Goal: Check status: Check status

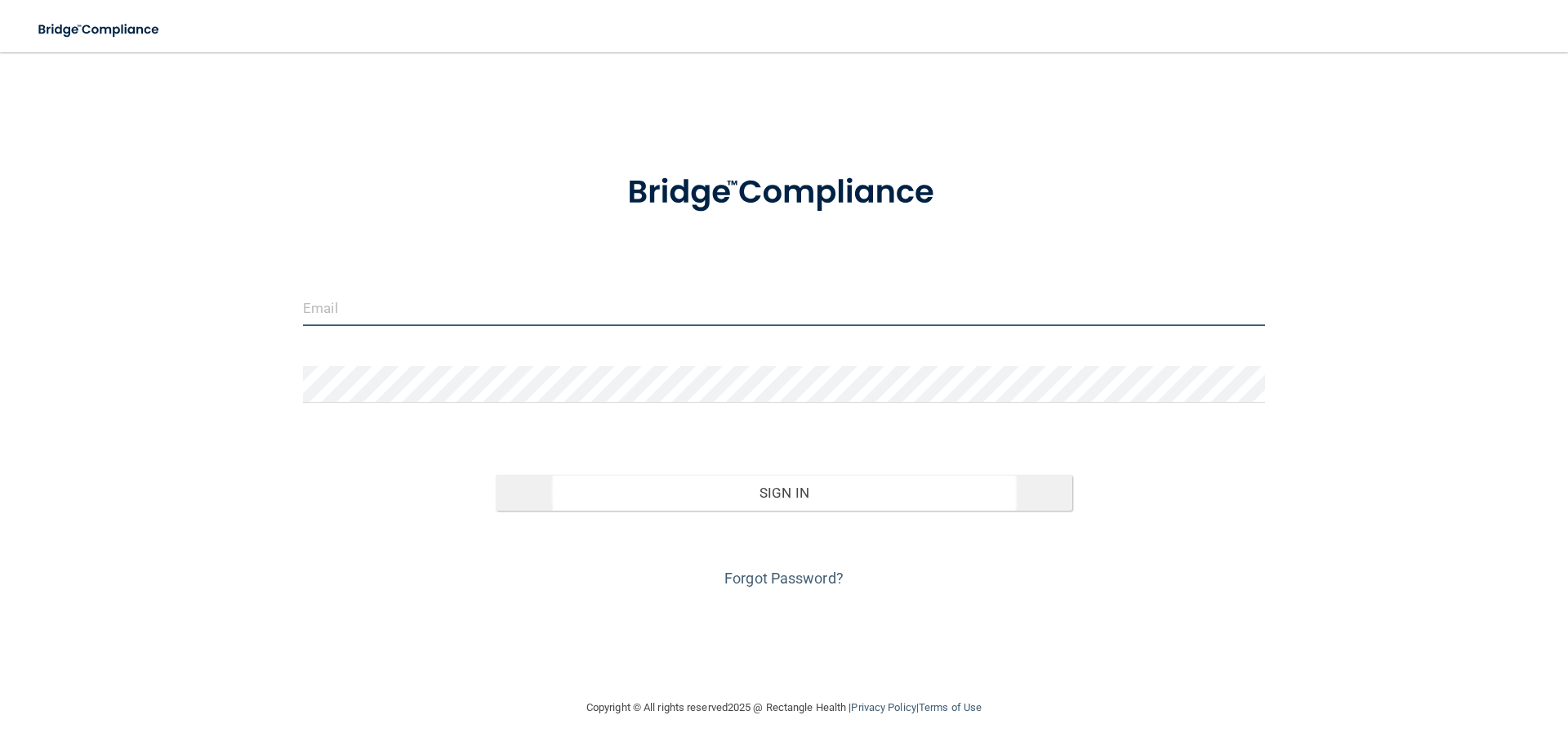
type input "Braces239@gmail.com"
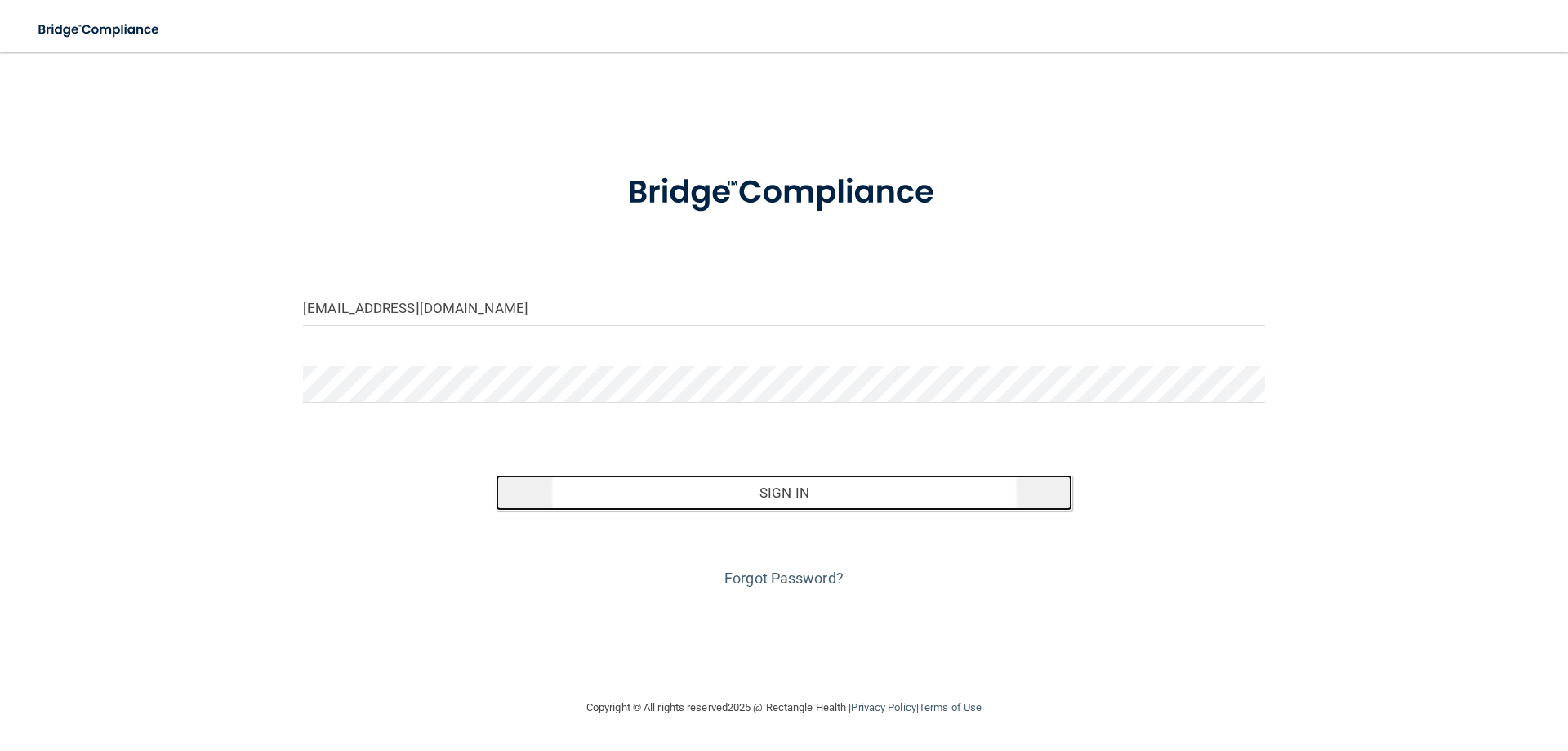
click at [740, 496] on button "Sign In" at bounding box center [785, 493] width 577 height 36
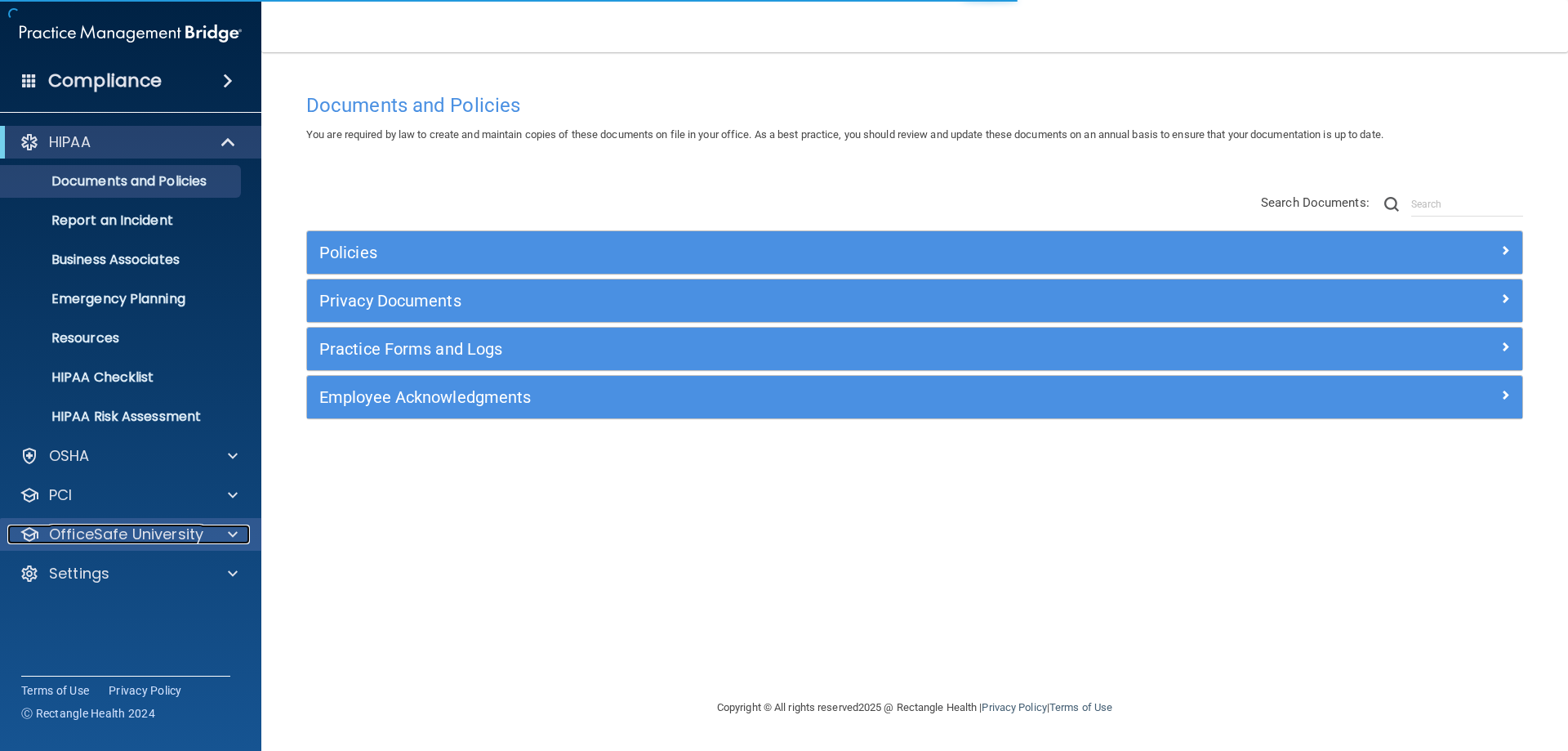
click at [168, 531] on p "OfficeSafe University" at bounding box center [126, 533] width 154 height 19
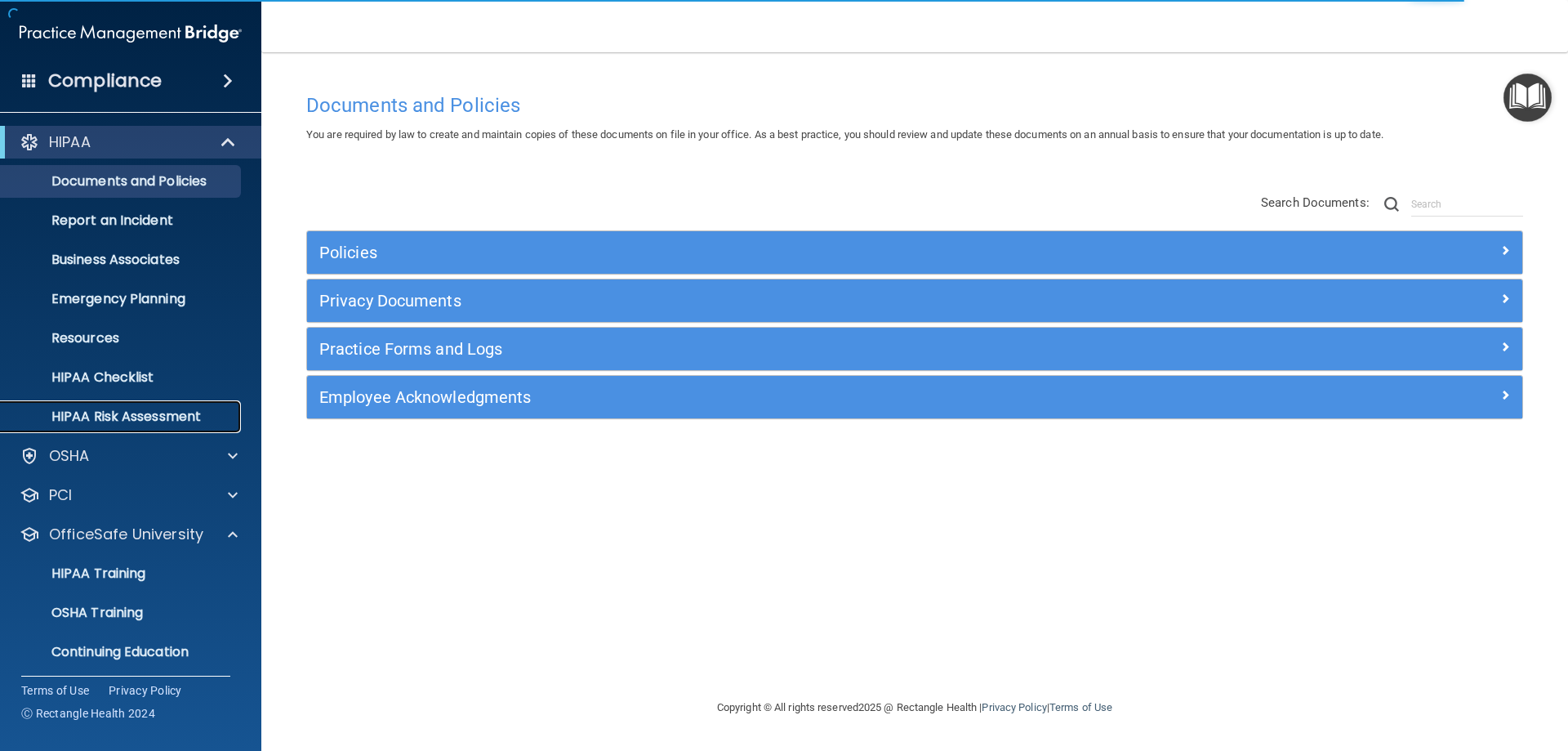
click at [218, 406] on link "HIPAA Risk Assessment" at bounding box center [113, 417] width 257 height 33
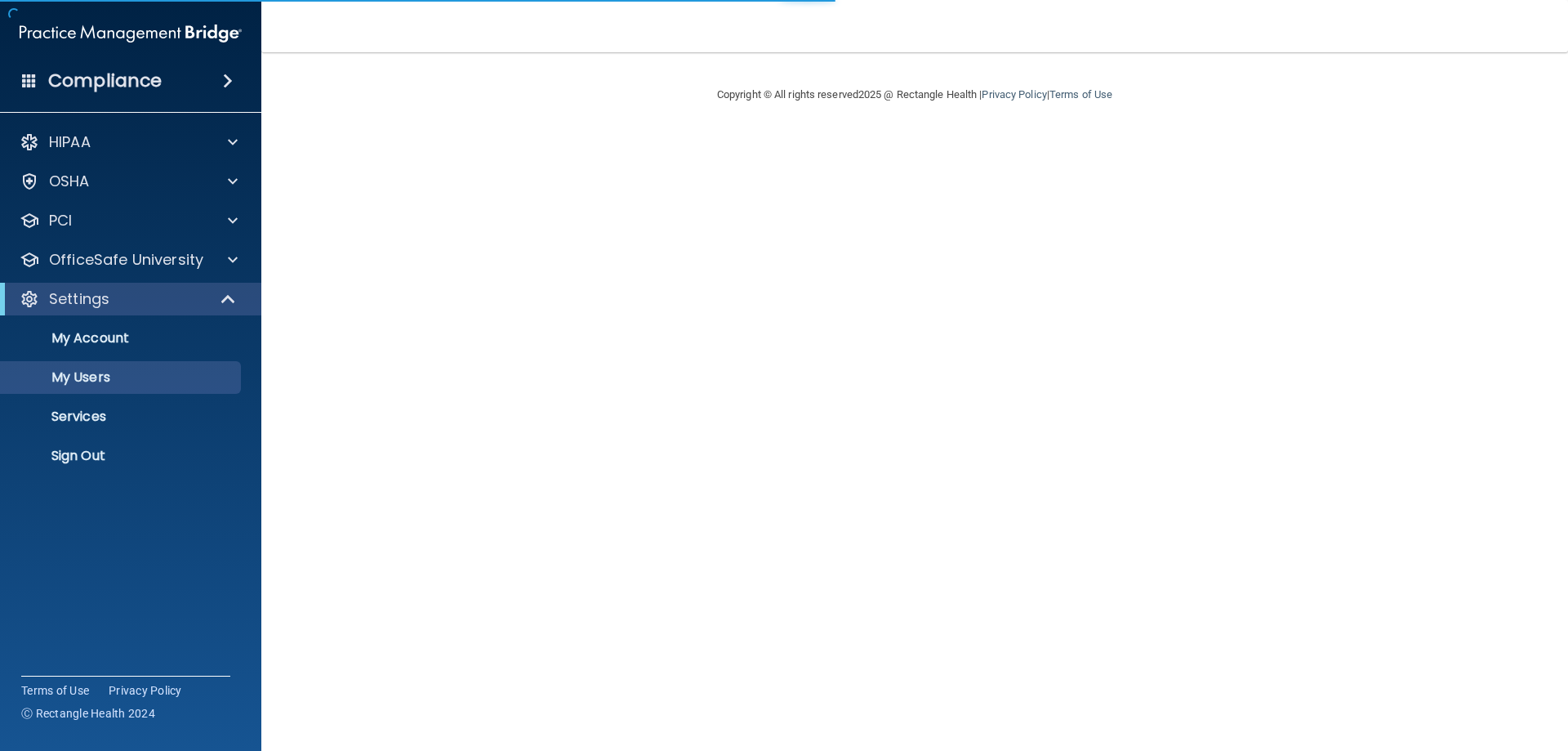
select select "20"
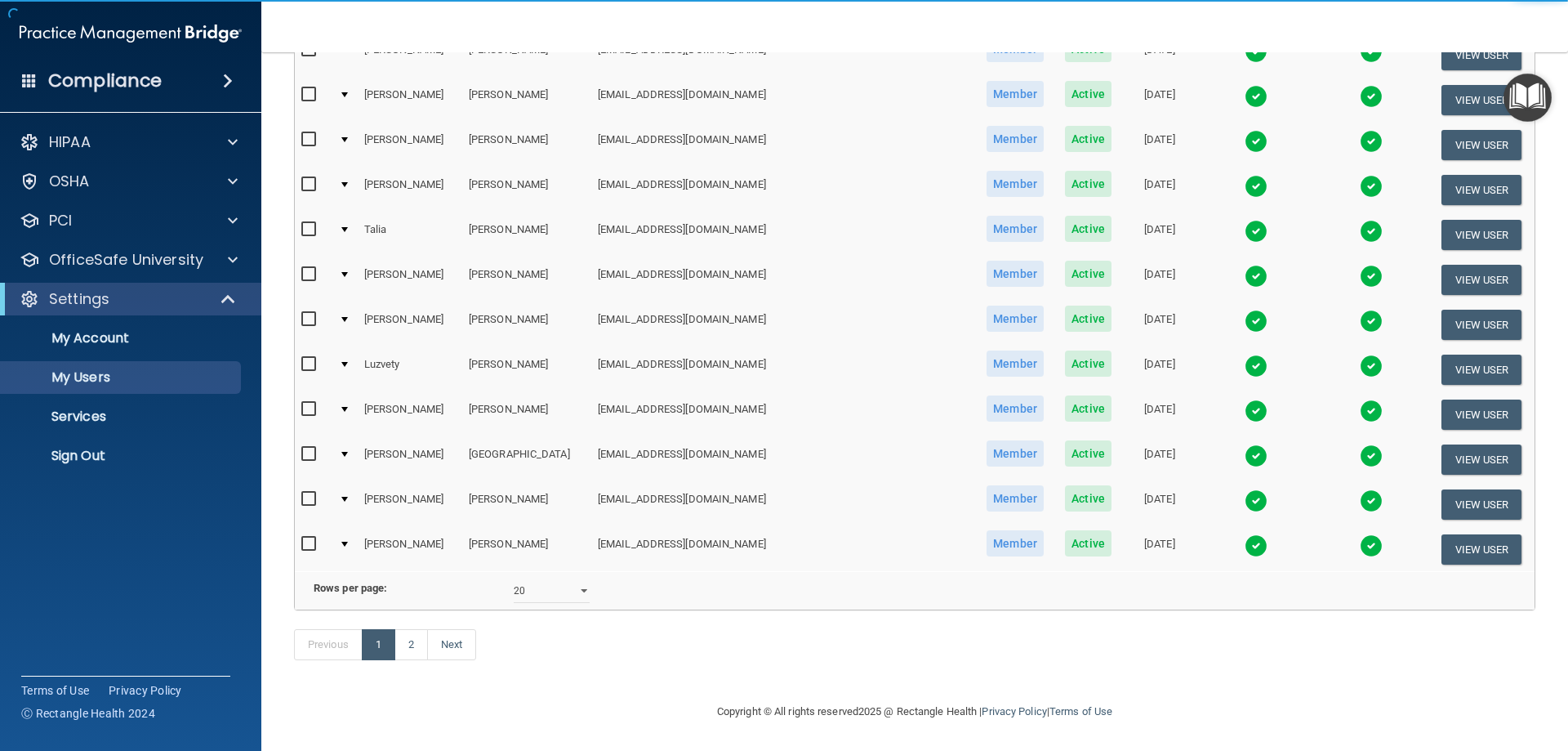
scroll to position [601, 0]
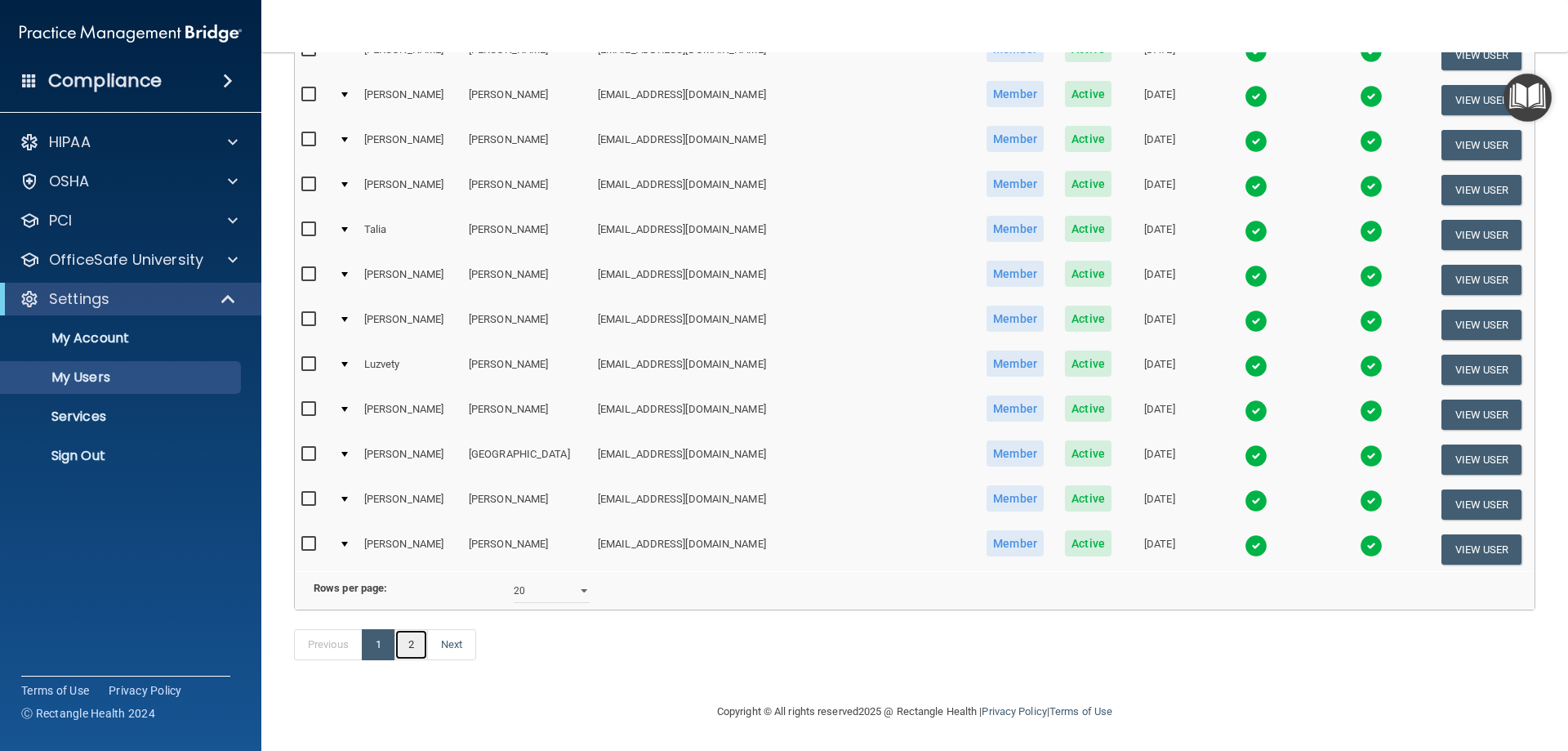
click at [410, 649] on link "2" at bounding box center [411, 644] width 34 height 31
select select "20"
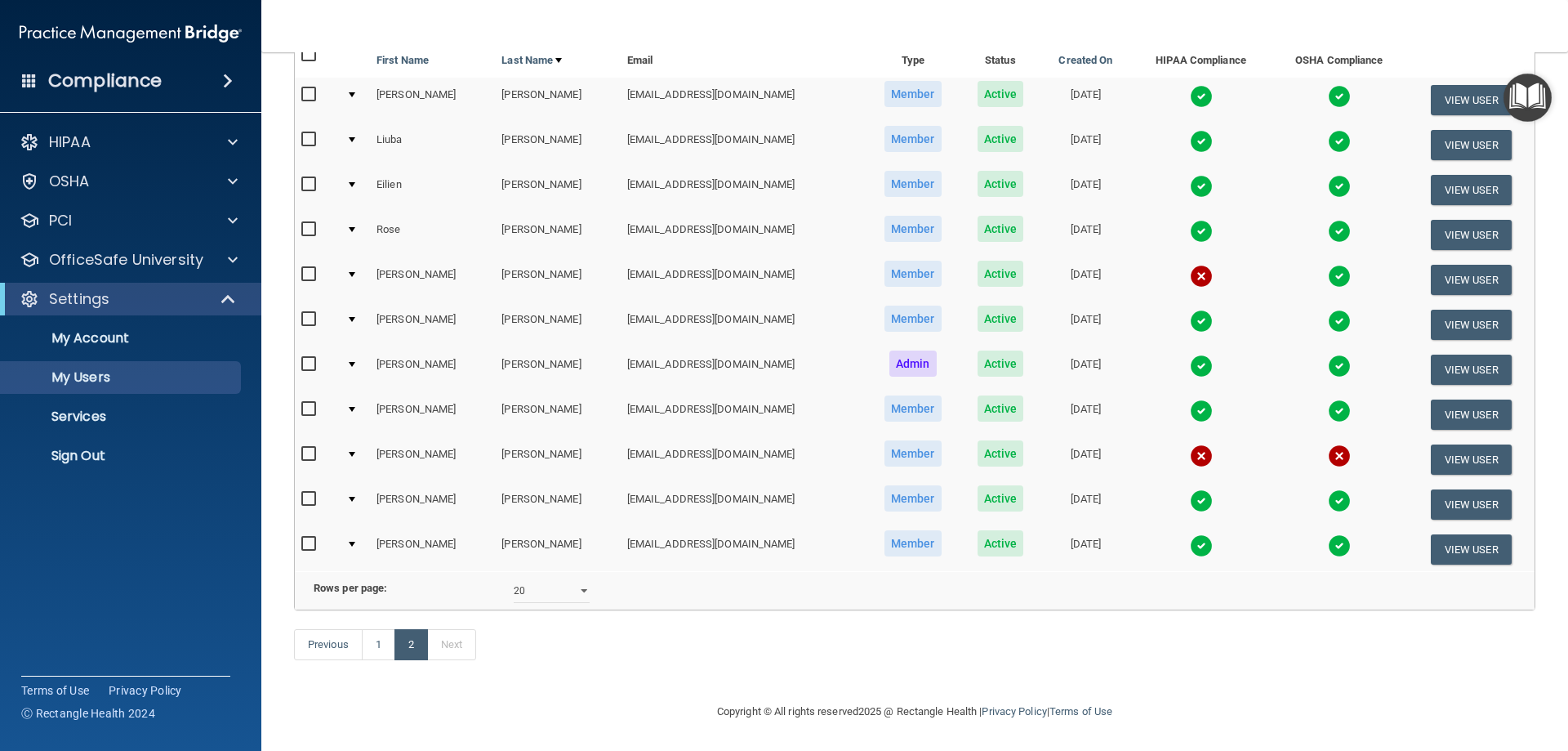
scroll to position [197, 0]
click at [381, 640] on link "1" at bounding box center [378, 644] width 34 height 31
select select "20"
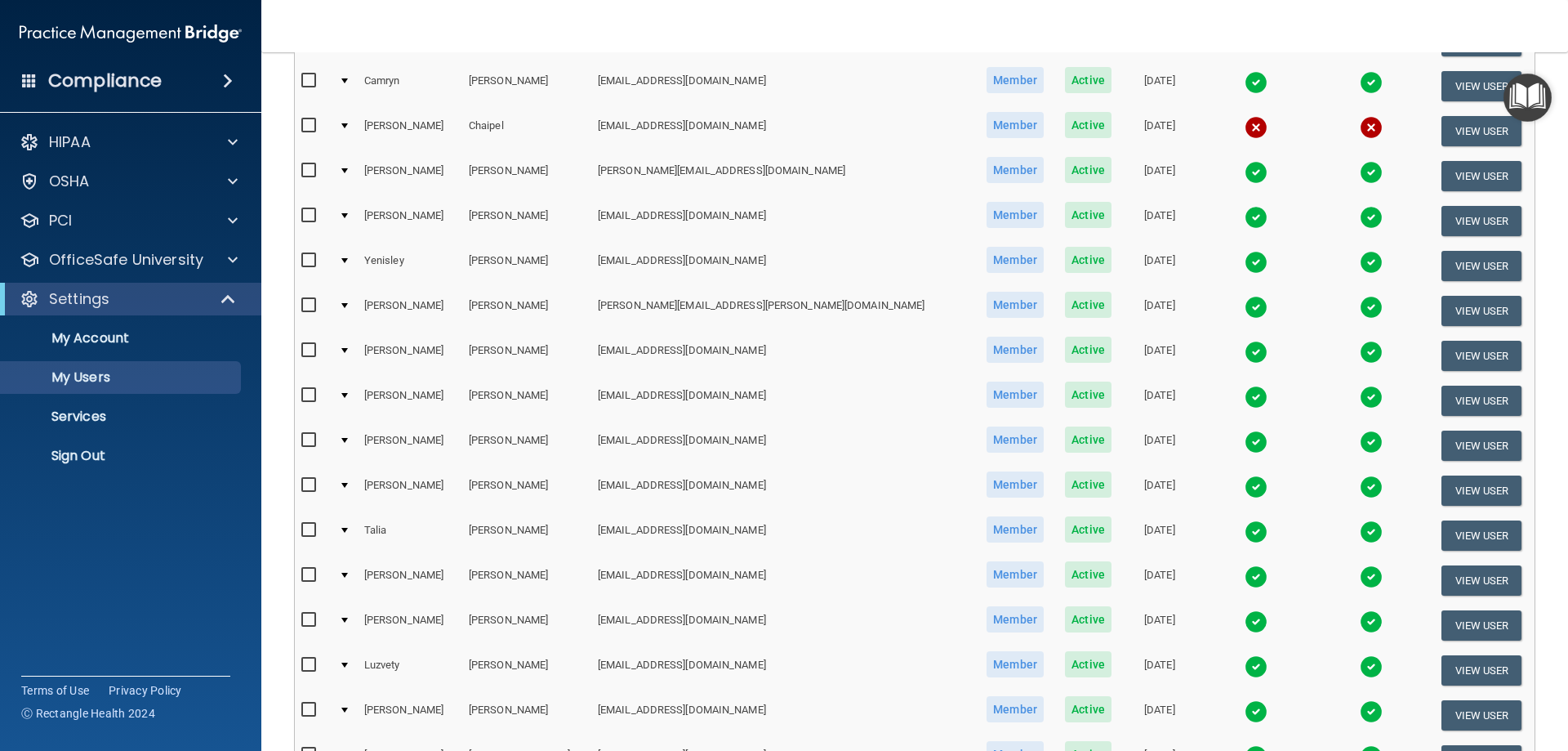
scroll to position [274, 0]
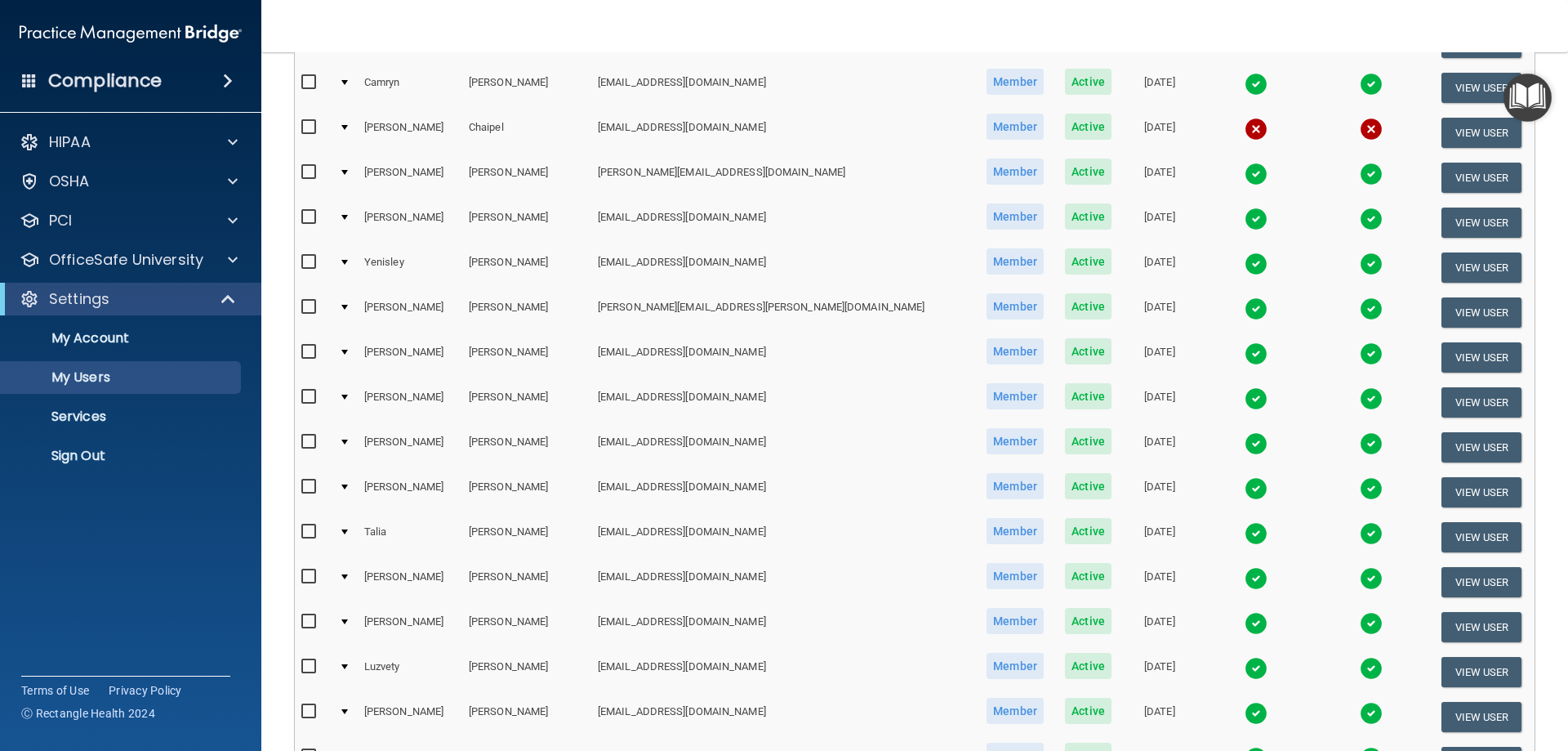
click at [1245, 533] on img at bounding box center [1256, 533] width 23 height 23
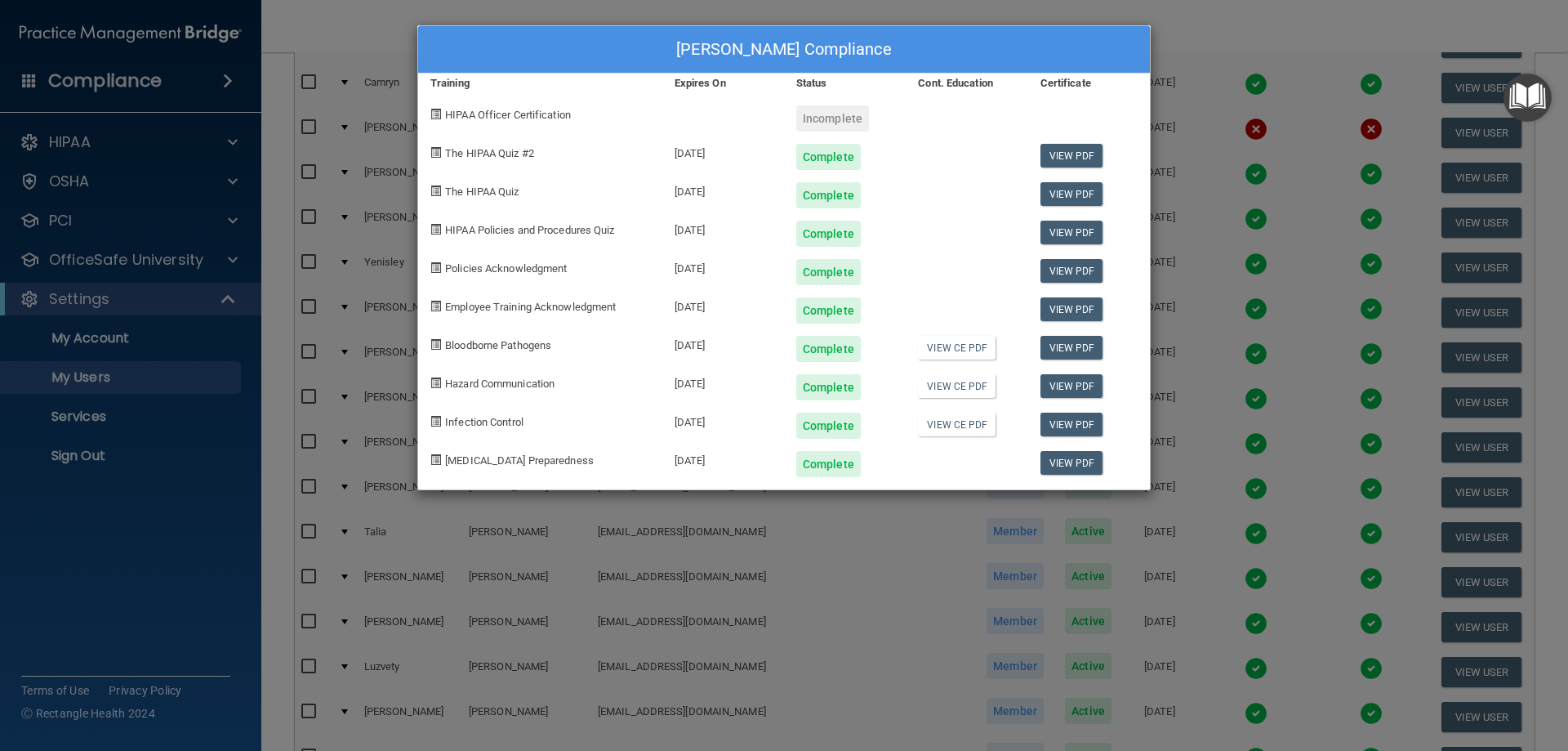
click at [1219, 19] on div "[PERSON_NAME] Compliance Training Expires On Status Cont. Education Certificate…" at bounding box center [784, 375] width 1568 height 751
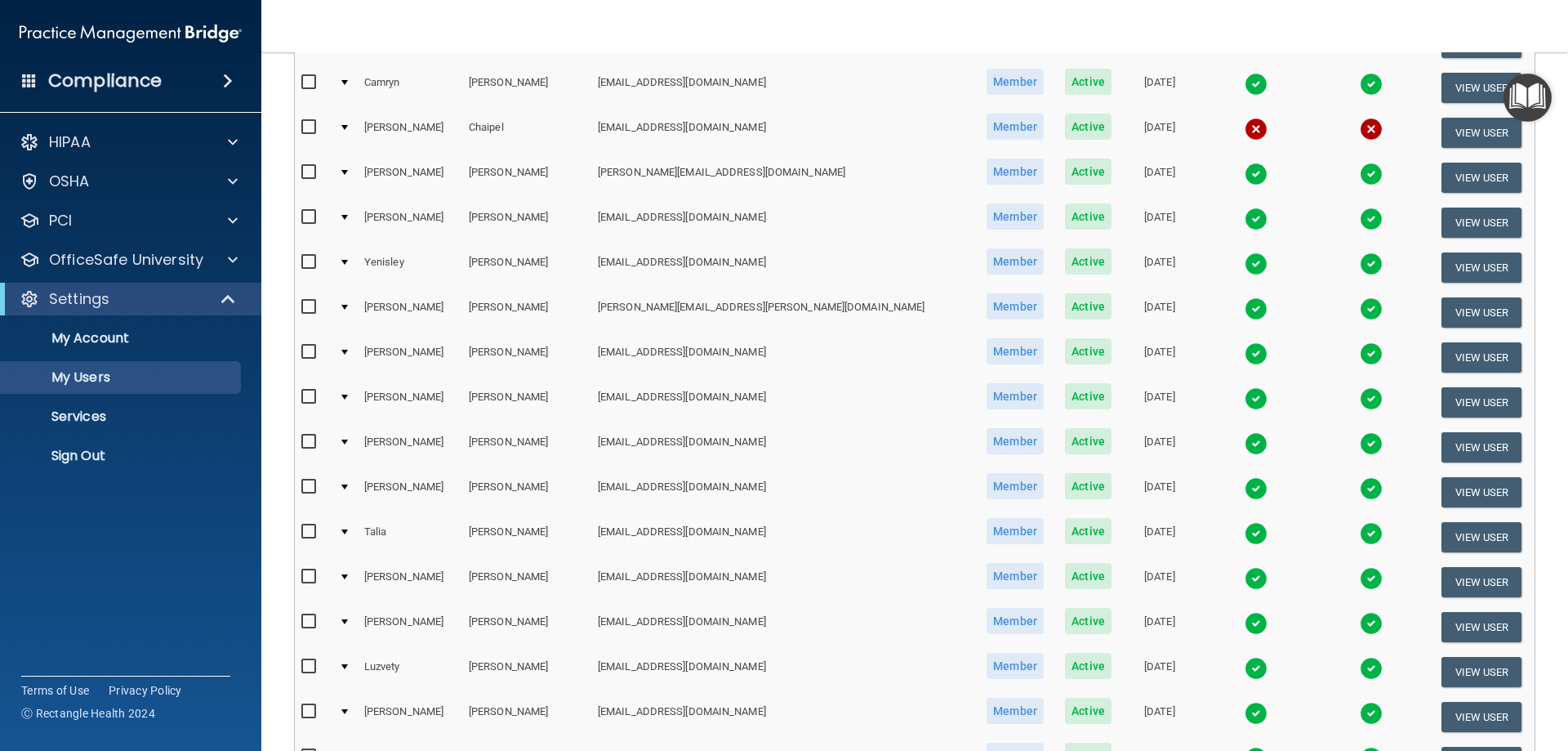
scroll to position [601, 0]
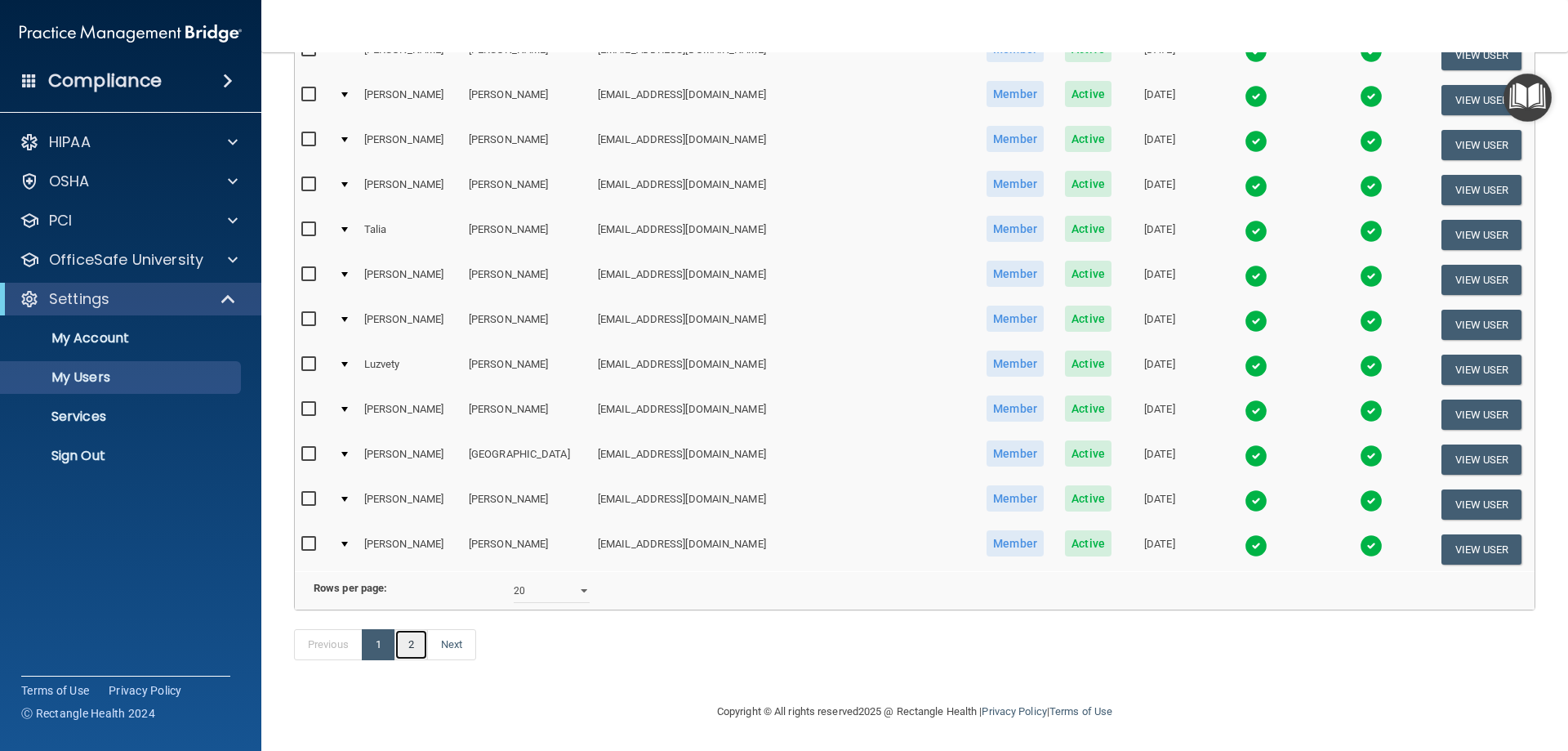
click at [411, 652] on link "2" at bounding box center [411, 644] width 34 height 31
select select "20"
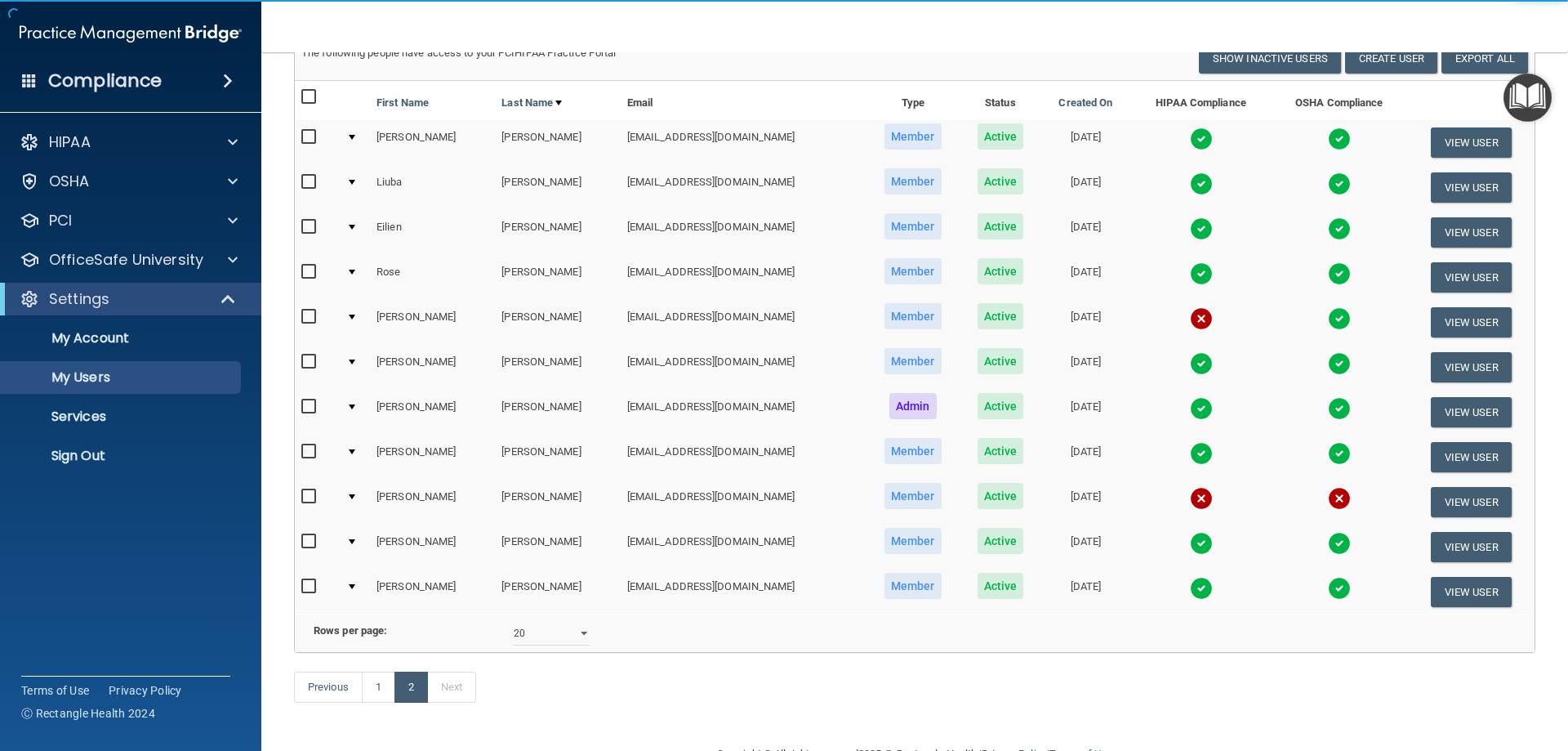
scroll to position [163, 0]
